Goal: Task Accomplishment & Management: Complete application form

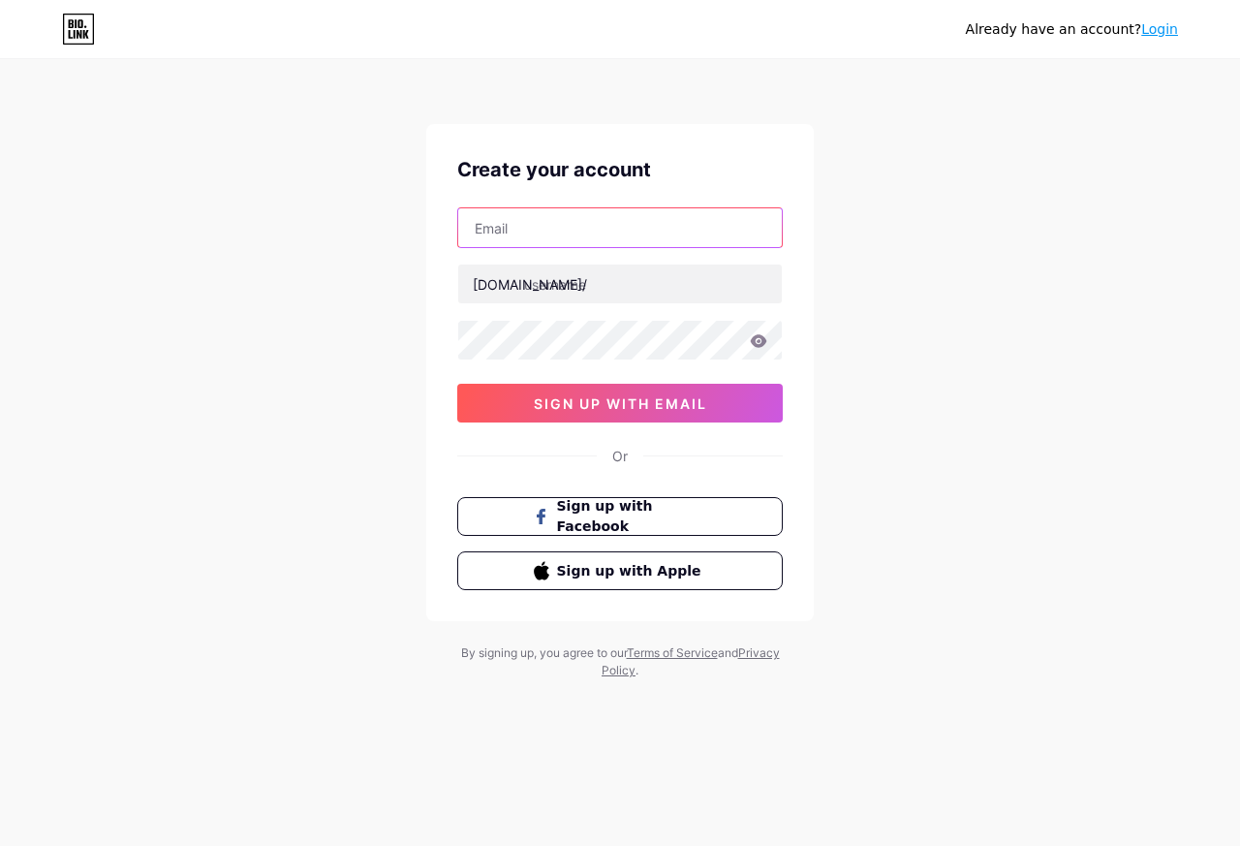
click at [544, 227] on input "text" at bounding box center [620, 227] width 324 height 39
paste input "nilex31429@jobzyy.com"
type input "nilex31429@jobzyy.com"
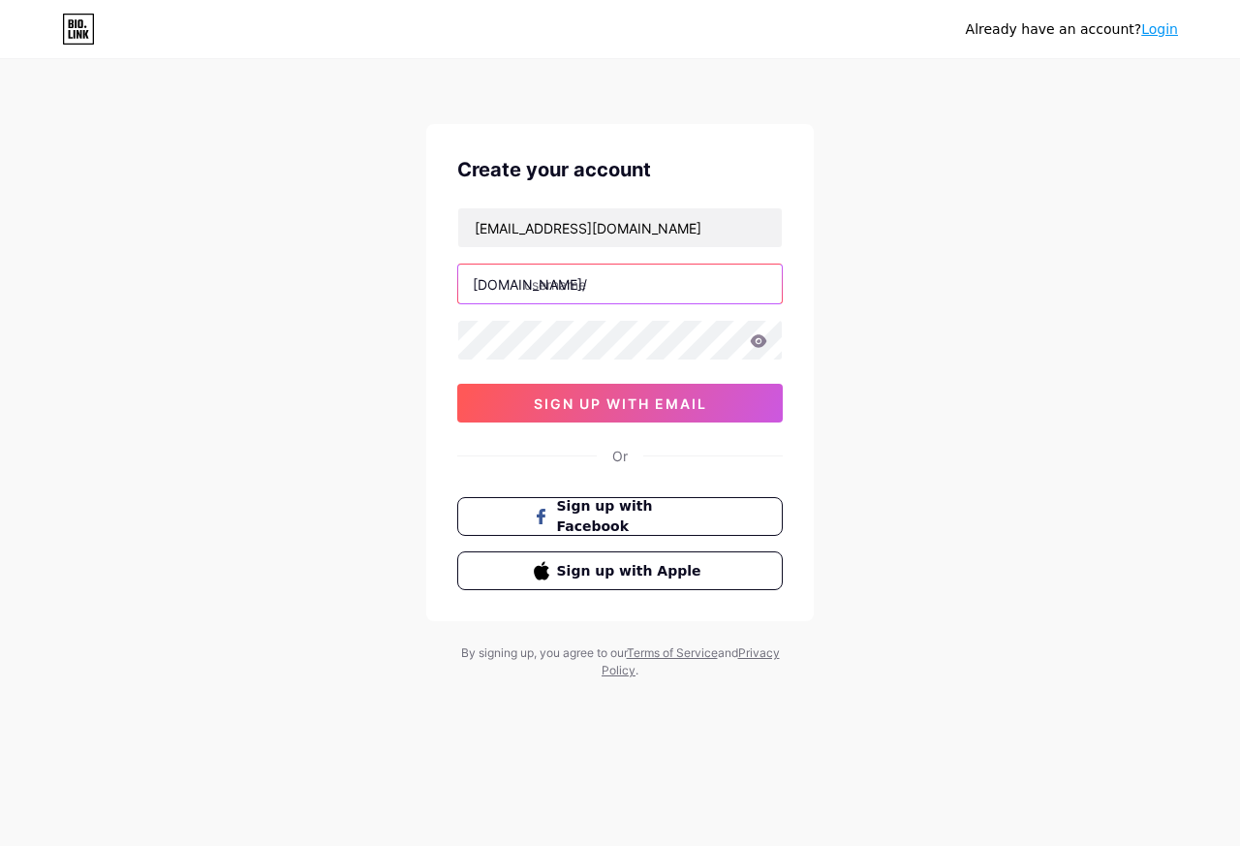
click at [548, 284] on input "text" at bounding box center [620, 283] width 324 height 39
paste input "latestmodapksprofile"
type input "latestmodapksprofile"
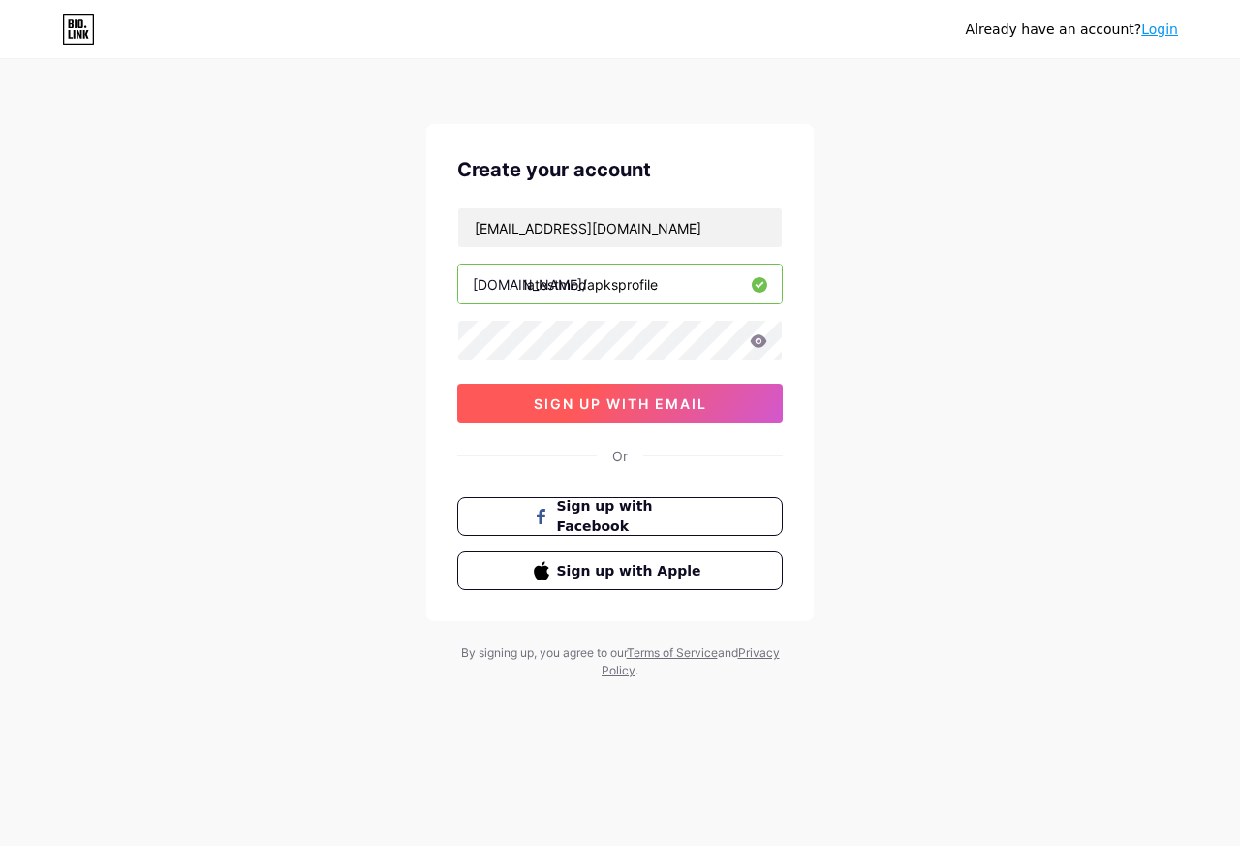
click at [574, 405] on span "sign up with email" at bounding box center [620, 403] width 173 height 16
